Goal: Information Seeking & Learning: Learn about a topic

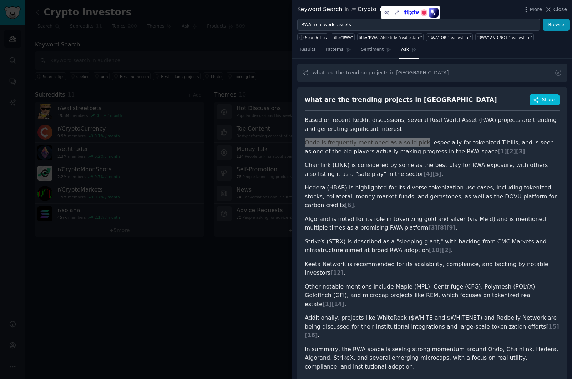
scroll to position [185, 0]
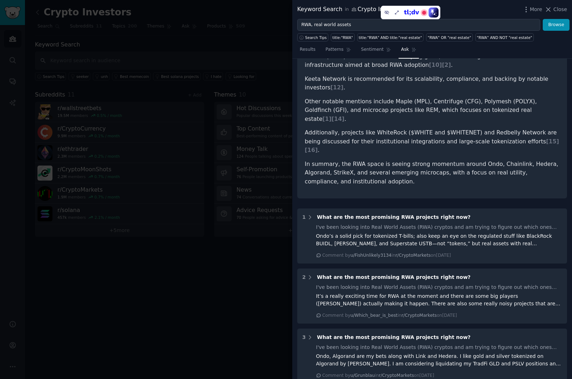
click at [202, 272] on div at bounding box center [286, 189] width 572 height 379
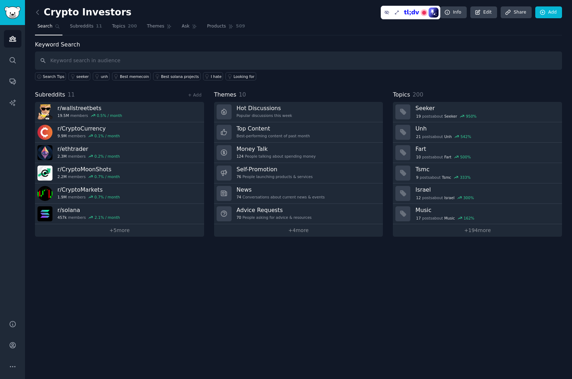
click at [300, 230] on link "+ 4 more" at bounding box center [298, 230] width 169 height 12
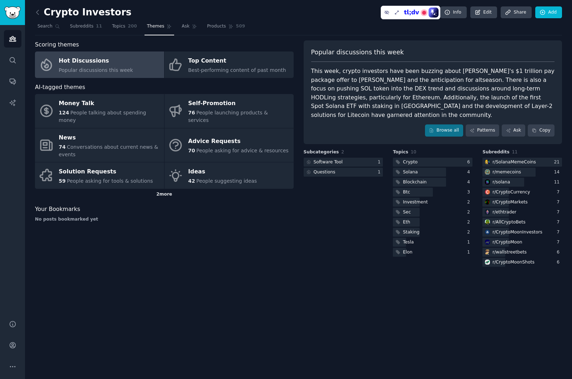
click at [166, 189] on div "2 more" at bounding box center [164, 194] width 259 height 11
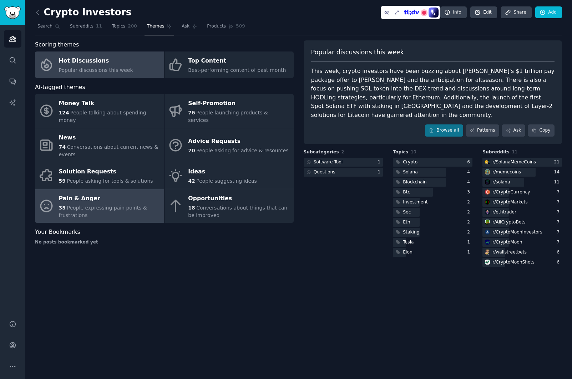
click at [70, 205] on span "People expressing pain points & frustrations" at bounding box center [103, 211] width 88 height 13
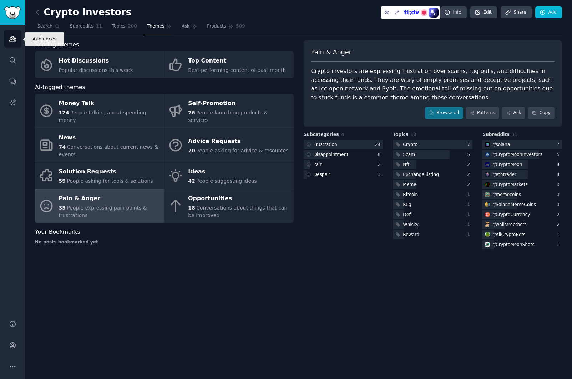
click at [14, 40] on icon "Sidebar" at bounding box center [12, 38] width 7 height 7
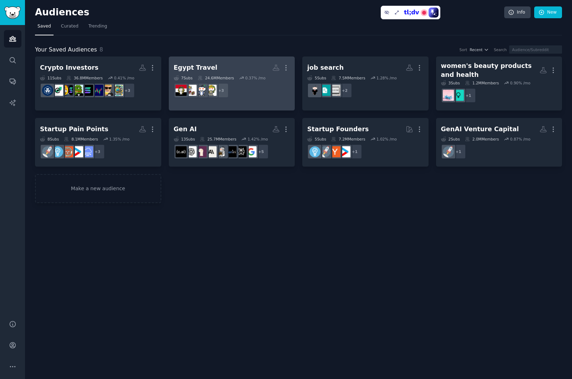
click at [235, 67] on h2 "Egypt Travel More" at bounding box center [232, 67] width 116 height 12
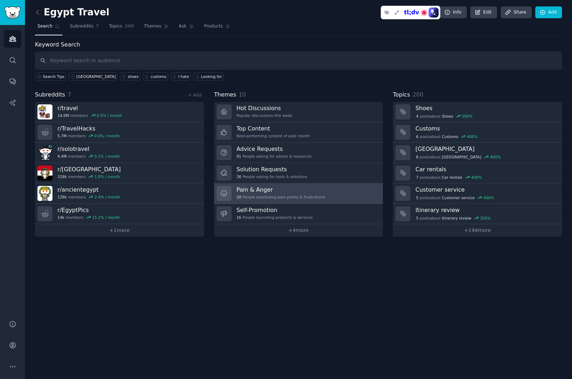
click at [253, 194] on div "20 People expressing pain points & frustrations" at bounding box center [281, 196] width 89 height 5
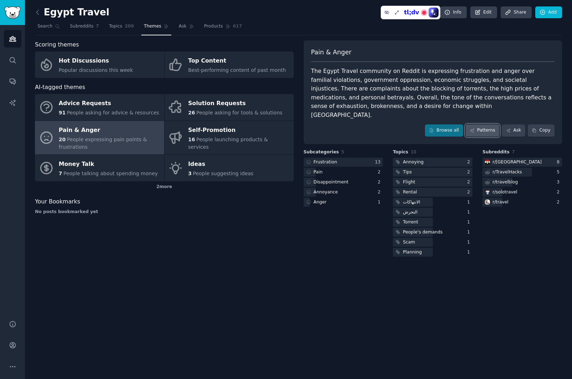
click at [477, 124] on link "Patterns" at bounding box center [483, 130] width 34 height 12
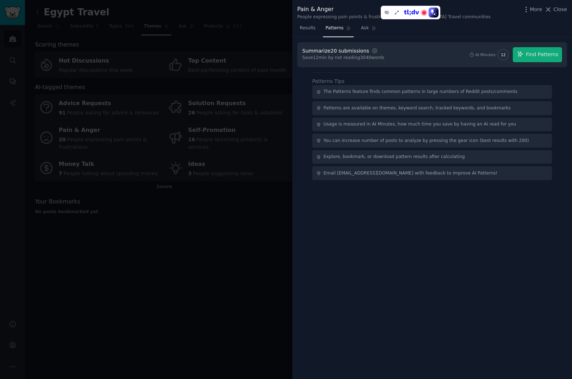
click at [215, 227] on div at bounding box center [286, 189] width 572 height 379
